Goal: Browse casually: Explore the website without a specific task or goal

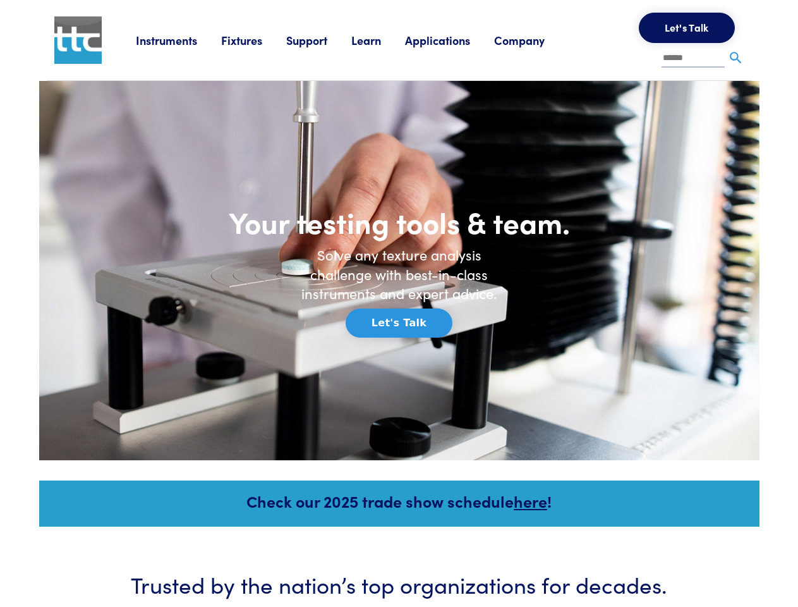
click at [399, 303] on h6 "Solve any texture analysis challenge with best-in-class instruments and expert …" at bounding box center [399, 274] width 215 height 58
click at [179, 40] on link "Instruments" at bounding box center [178, 40] width 85 height 16
click at [255, 40] on link "Fixtures" at bounding box center [253, 40] width 65 height 16
click at [321, 40] on link "Support" at bounding box center [318, 40] width 65 height 16
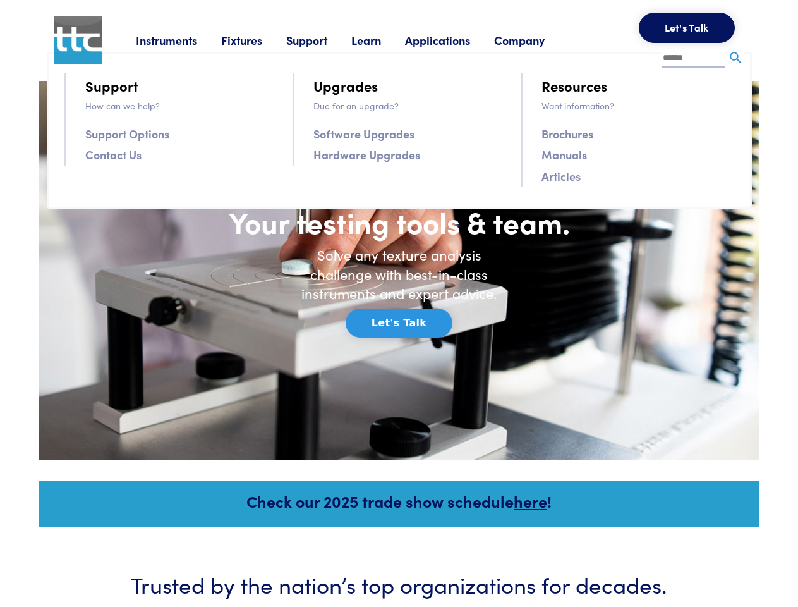
click at [382, 40] on link "Learn" at bounding box center [378, 40] width 54 height 16
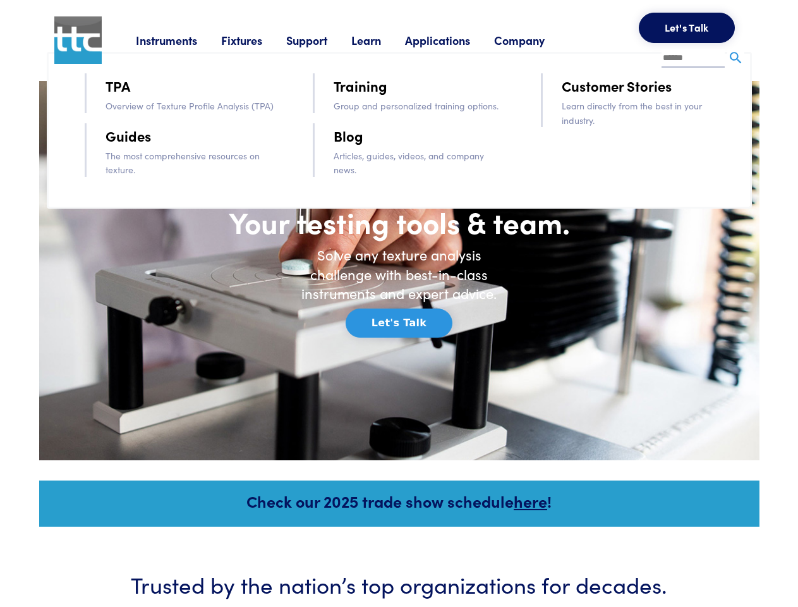
click at [455, 40] on link "Applications" at bounding box center [449, 40] width 89 height 16
click at [536, 40] on link "Company" at bounding box center [531, 40] width 75 height 16
click at [687, 28] on button "Let's Talk" at bounding box center [687, 28] width 96 height 30
